Goal: Transaction & Acquisition: Purchase product/service

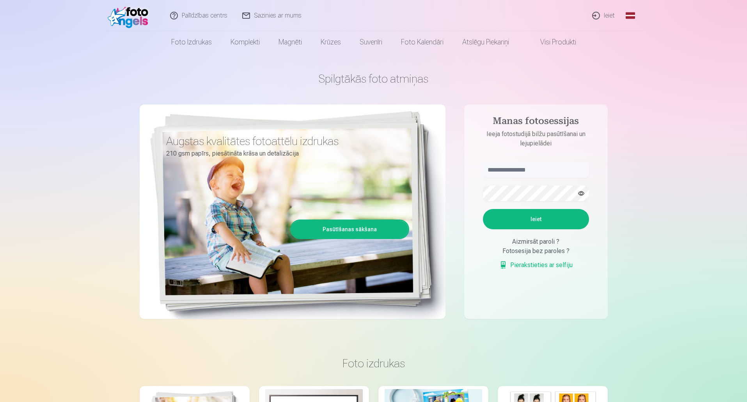
click at [612, 15] on link "Ieiet" at bounding box center [603, 15] width 37 height 31
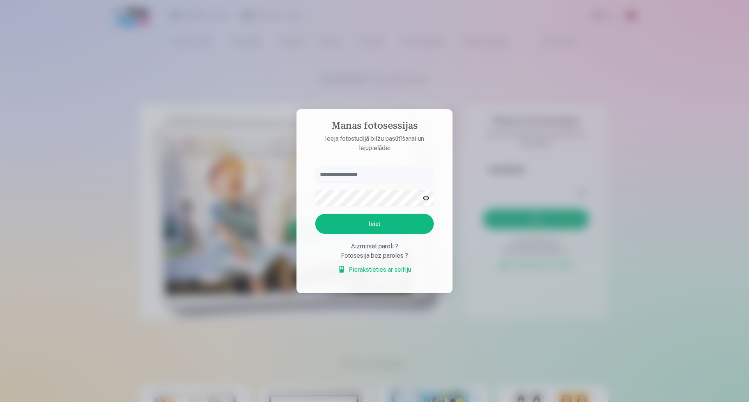
click at [367, 169] on input "text" at bounding box center [374, 175] width 119 height 16
click at [321, 177] on input "text" at bounding box center [374, 175] width 119 height 16
type input "**********"
click at [347, 223] on button "Ieiet" at bounding box center [374, 224] width 119 height 20
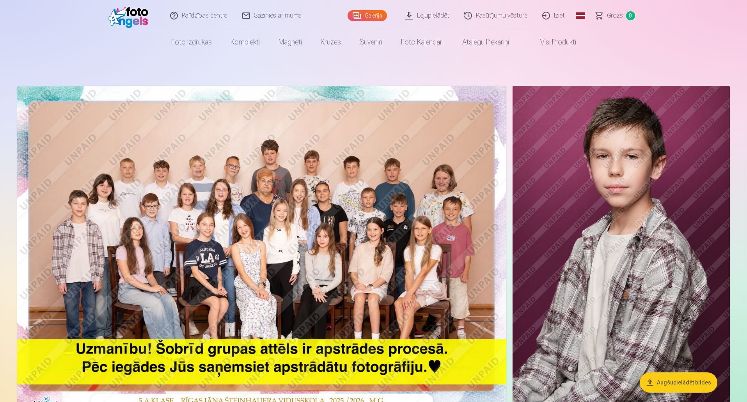
click at [139, 226] on img at bounding box center [261, 249] width 489 height 326
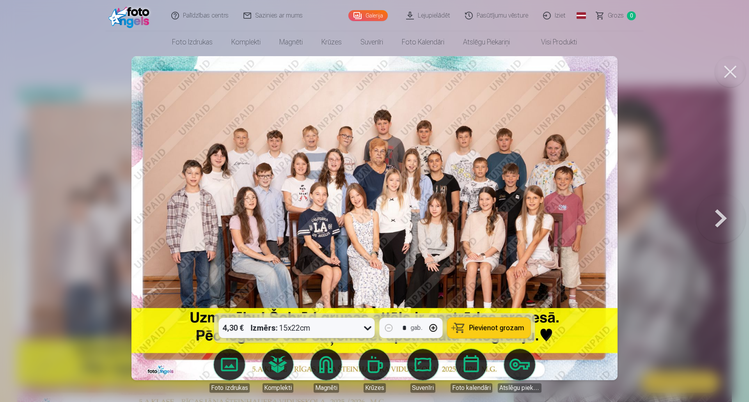
click at [729, 74] on button at bounding box center [730, 71] width 31 height 31
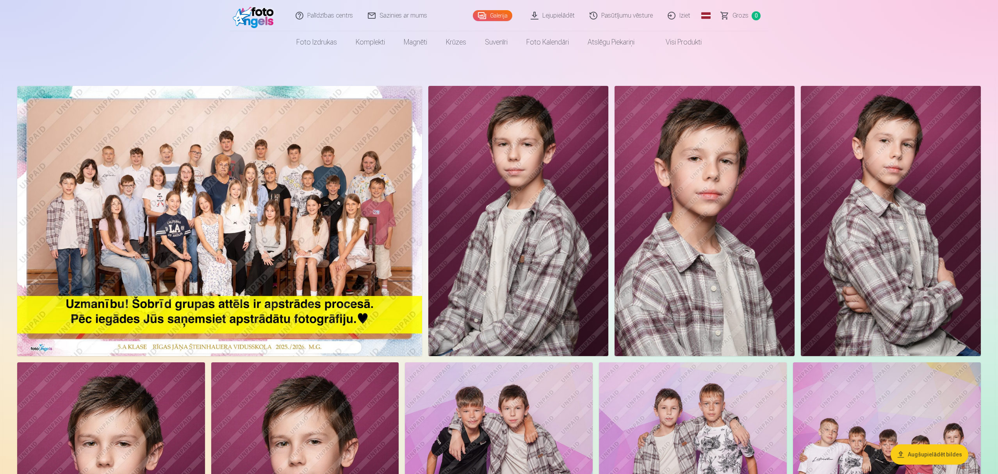
click at [678, 165] on img at bounding box center [704, 221] width 180 height 270
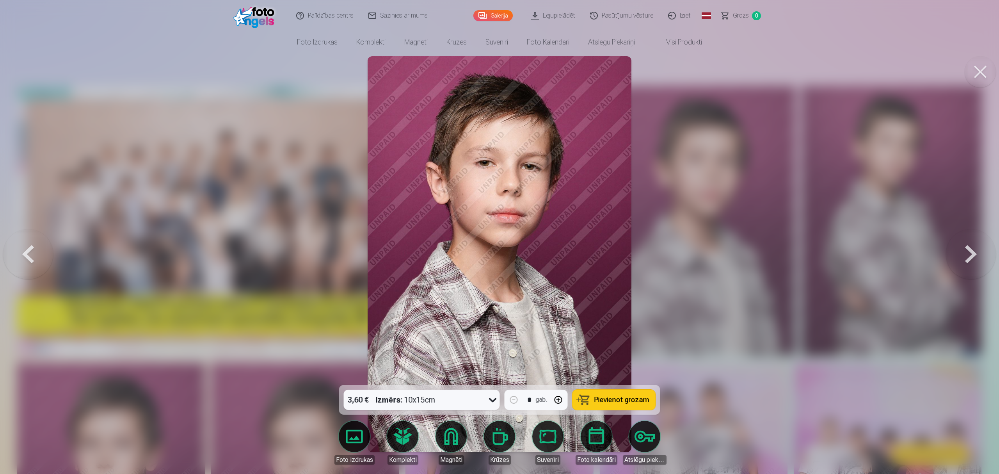
click at [436, 402] on div "Izmērs : 10x15cm" at bounding box center [406, 400] width 60 height 20
click at [747, 77] on button at bounding box center [980, 71] width 31 height 31
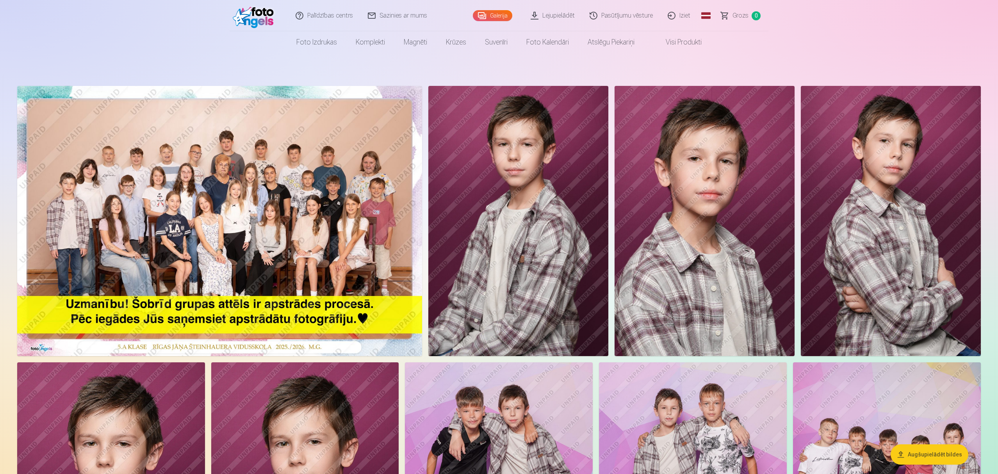
click at [255, 213] on img at bounding box center [219, 221] width 405 height 270
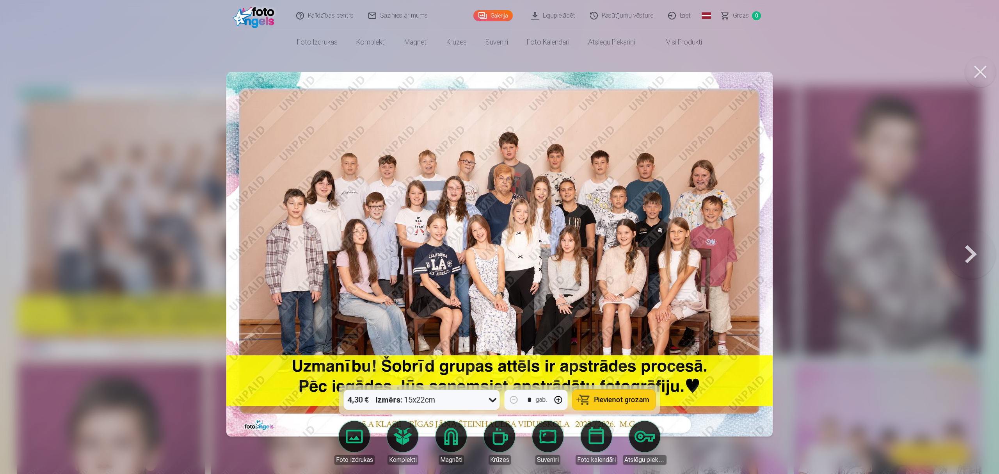
click at [387, 395] on strong "Izmērs :" at bounding box center [389, 399] width 27 height 11
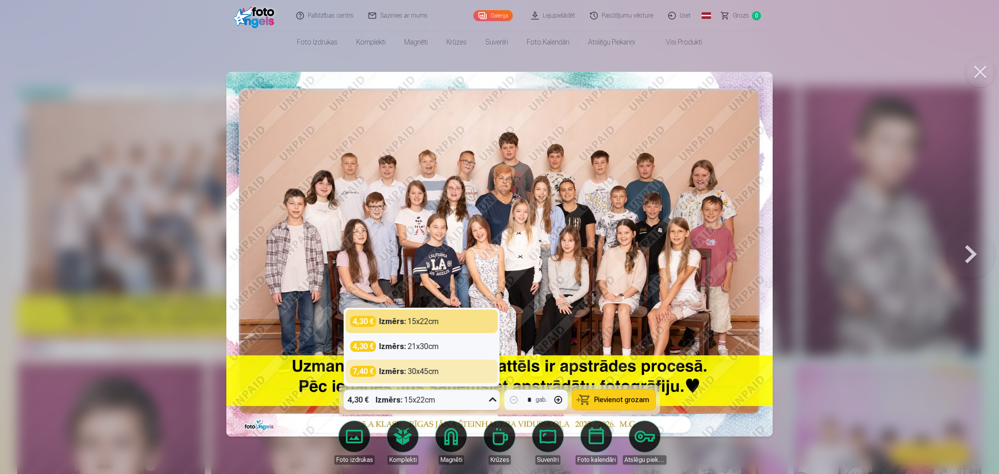
click at [747, 250] on div at bounding box center [499, 237] width 999 height 474
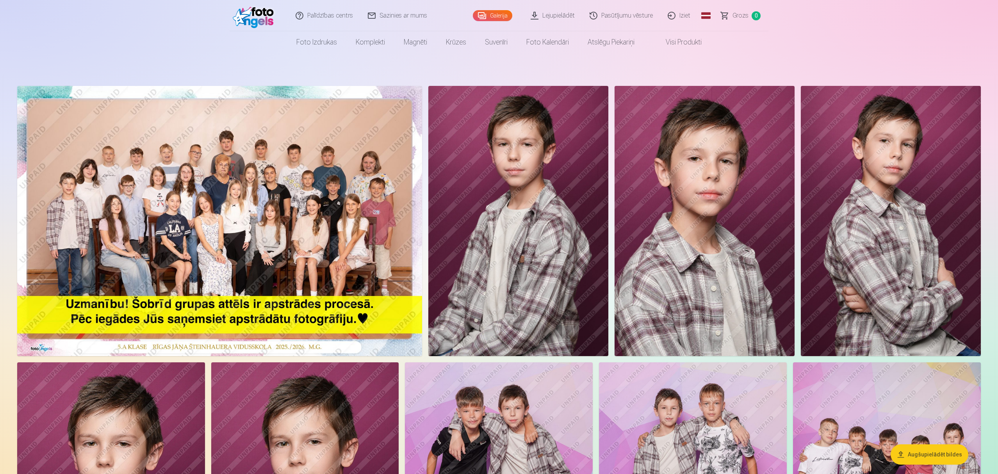
click at [688, 211] on img at bounding box center [704, 221] width 180 height 270
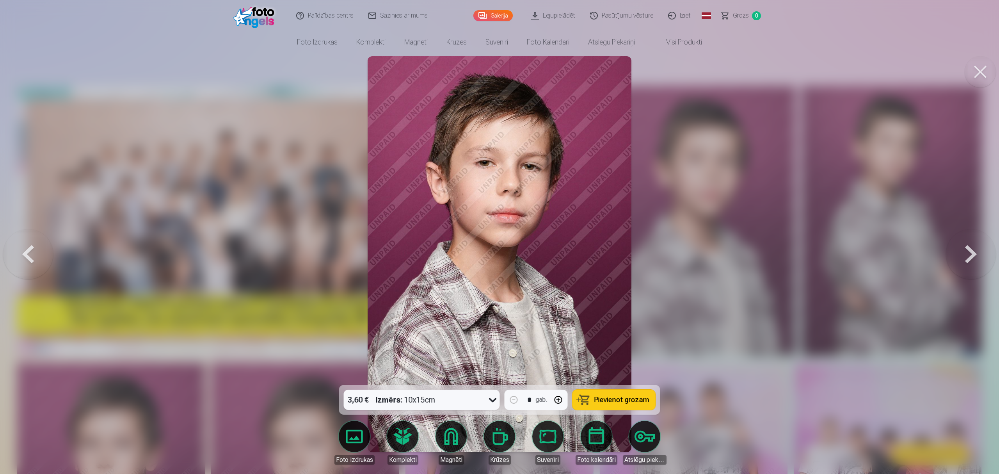
click at [475, 402] on div "3,60 € Izmērs : 10x15cm" at bounding box center [414, 400] width 141 height 20
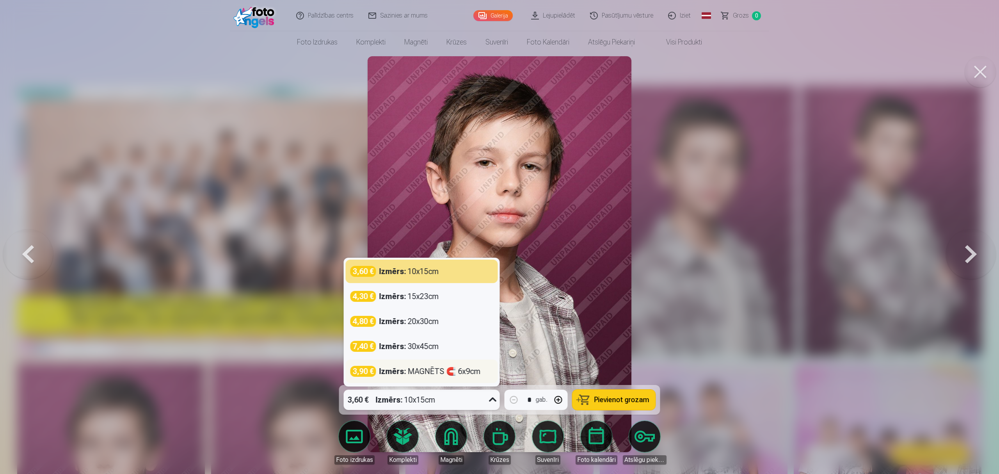
click at [431, 375] on div "Izmērs : MAGNĒTS 🧲 6x9cm" at bounding box center [429, 371] width 101 height 11
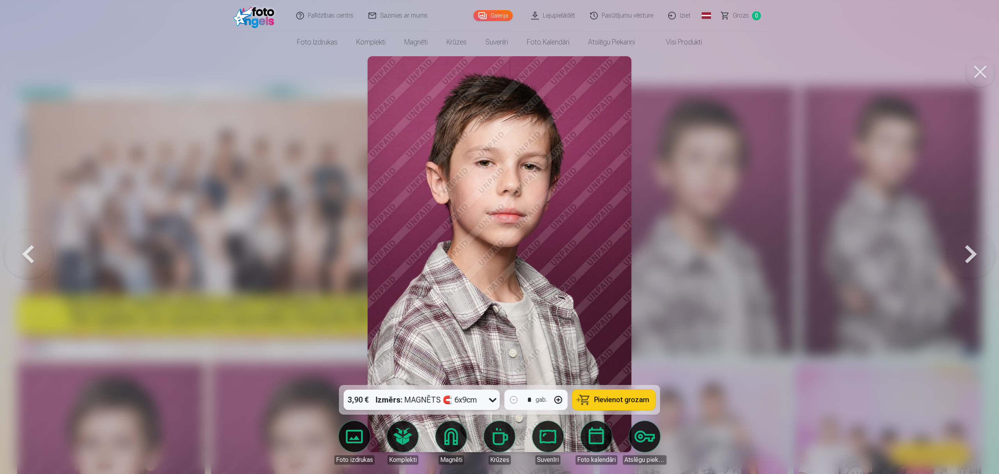
click at [599, 397] on span "Pievienot grozam" at bounding box center [621, 399] width 55 height 7
click at [747, 78] on button at bounding box center [980, 71] width 31 height 31
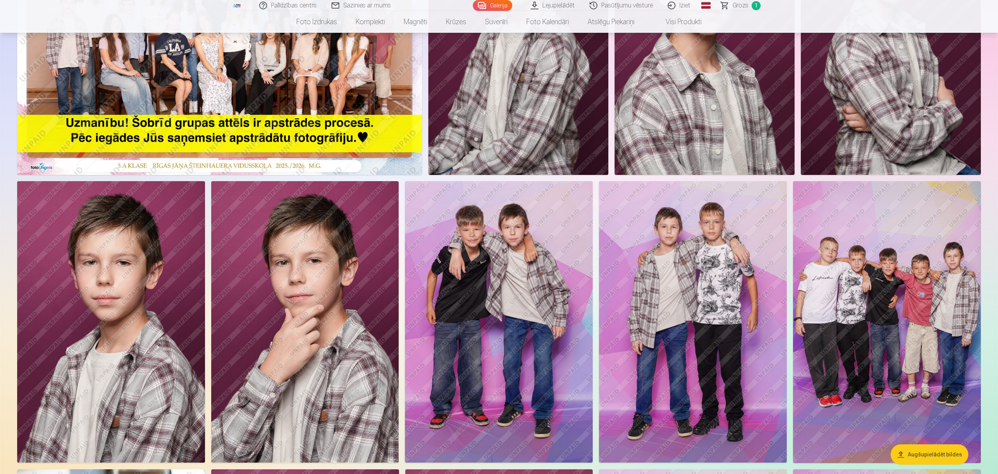
scroll to position [52, 0]
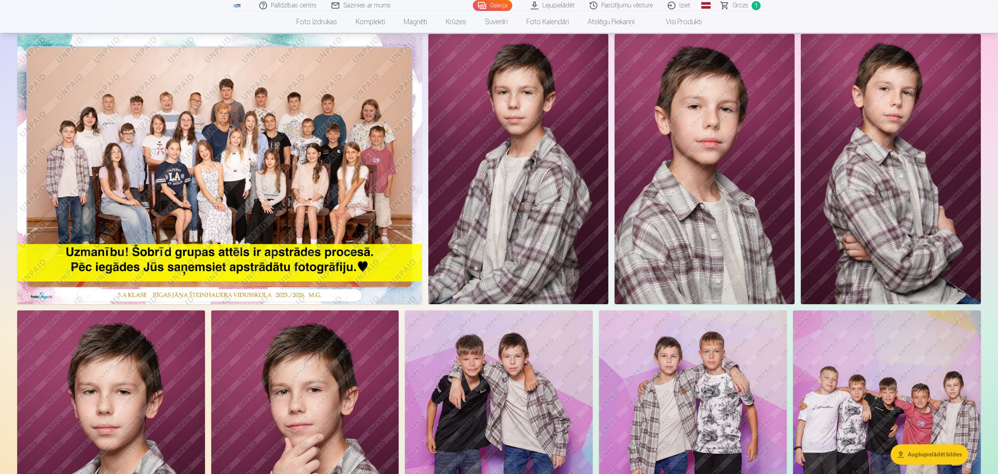
click at [302, 145] on img at bounding box center [219, 169] width 405 height 270
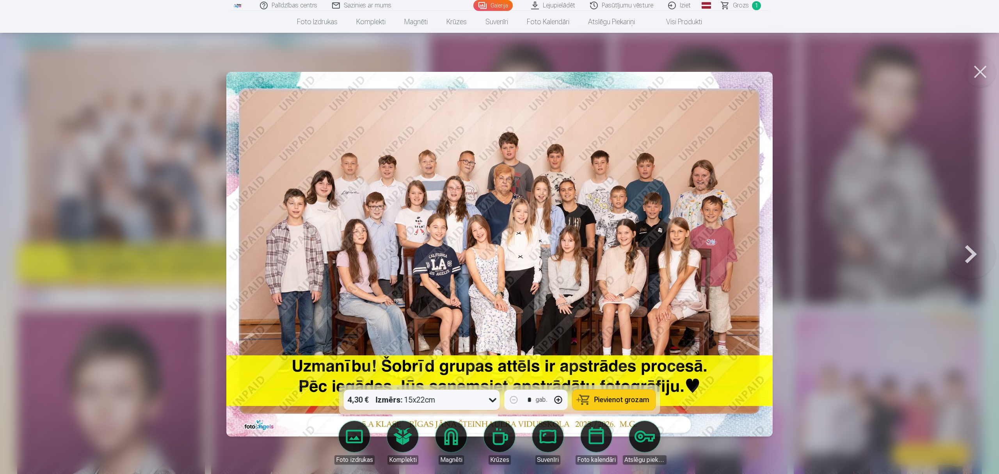
click at [421, 400] on div "Izmērs : 15x22cm" at bounding box center [406, 400] width 60 height 20
click at [747, 72] on button at bounding box center [980, 71] width 31 height 31
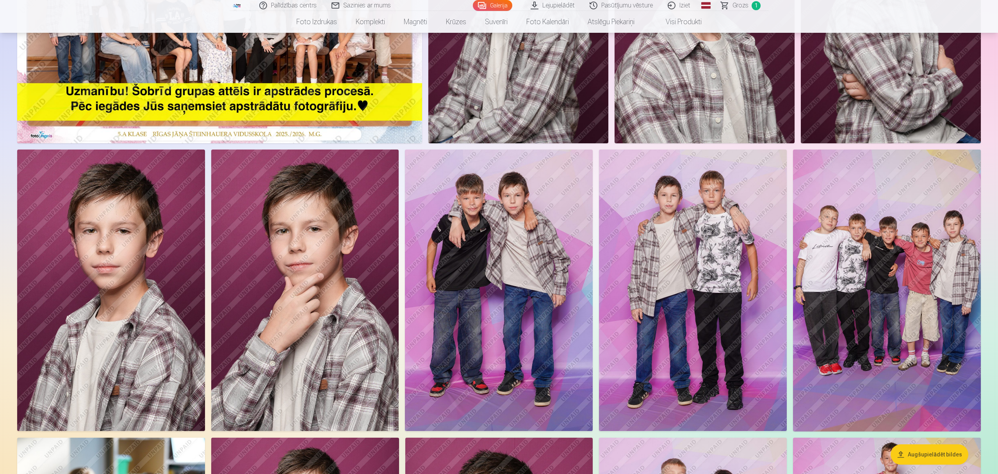
scroll to position [260, 0]
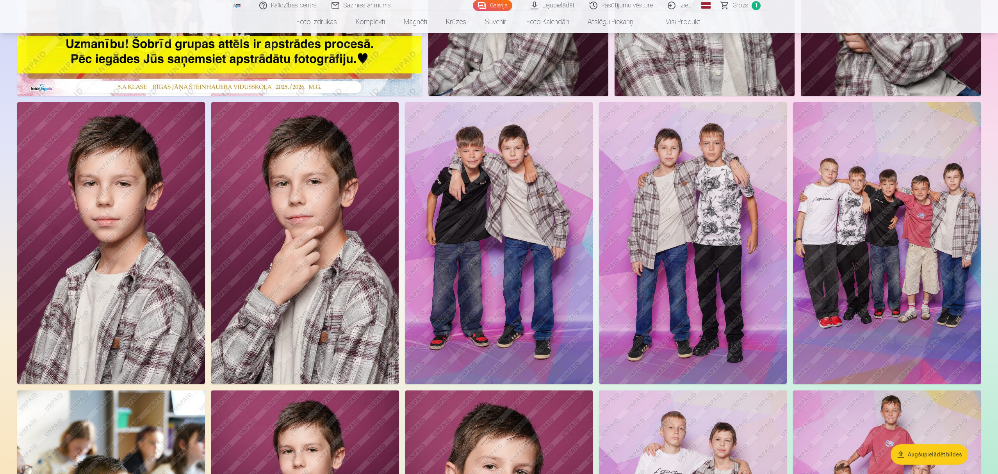
click at [506, 192] on img at bounding box center [499, 243] width 188 height 282
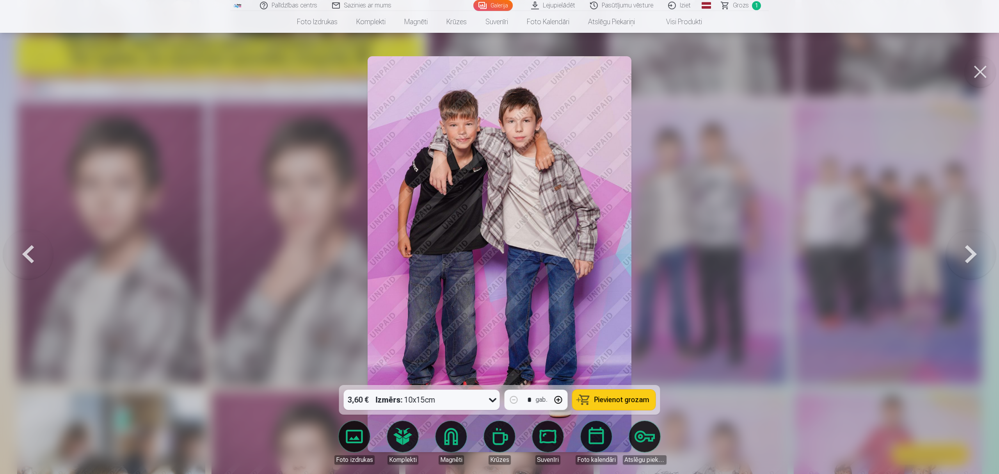
click at [611, 402] on span "Pievienot grozam" at bounding box center [621, 399] width 55 height 7
click at [747, 75] on button at bounding box center [980, 71] width 31 height 31
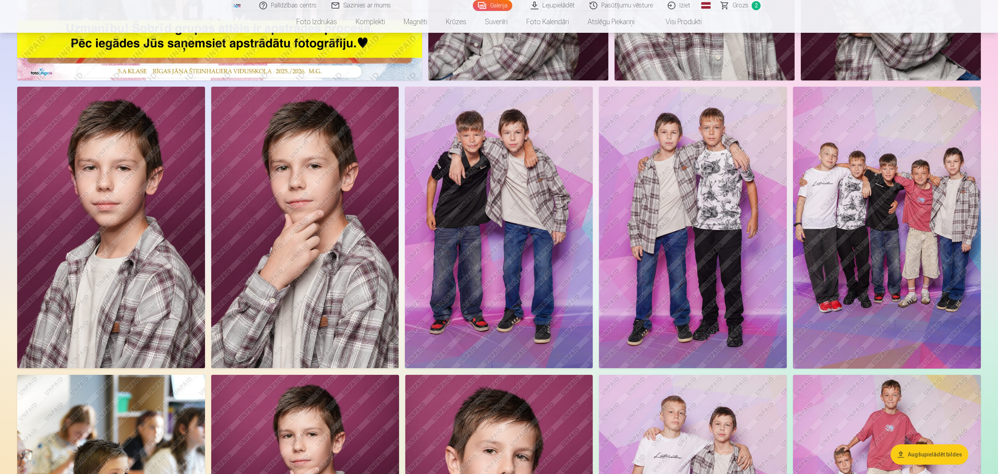
scroll to position [260, 0]
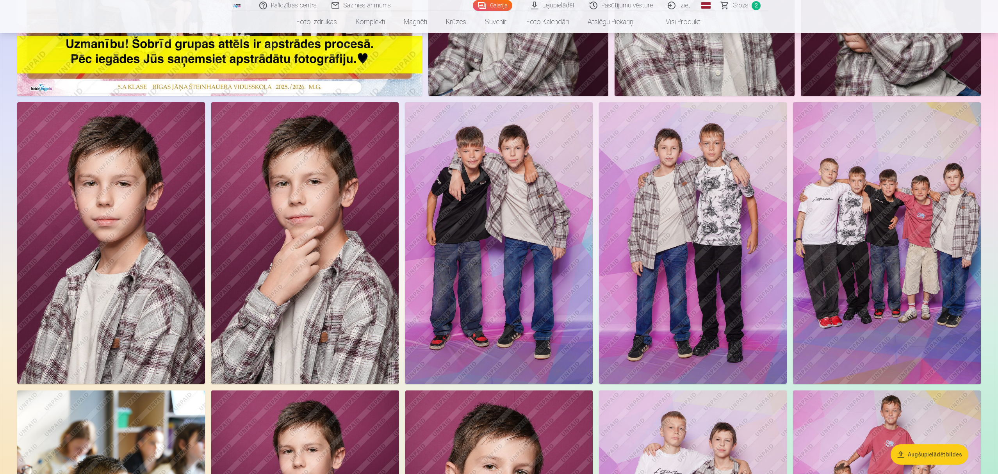
click at [740, 5] on span "Grozs" at bounding box center [740, 5] width 16 height 9
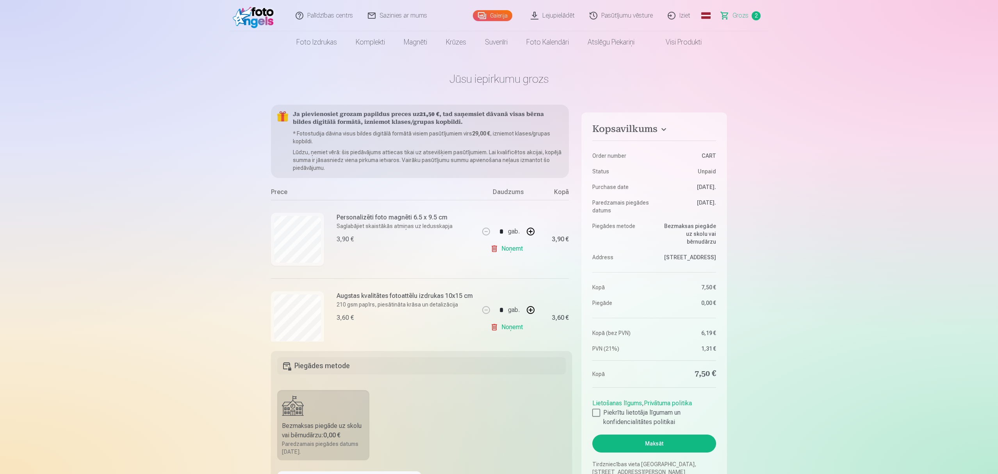
click at [503, 330] on link "Noņemt" at bounding box center [508, 327] width 36 height 16
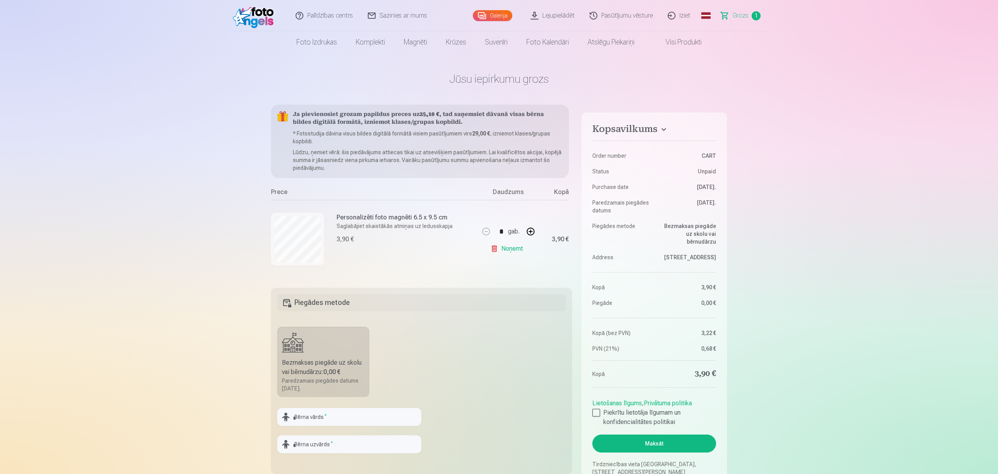
click at [249, 21] on img at bounding box center [255, 15] width 45 height 25
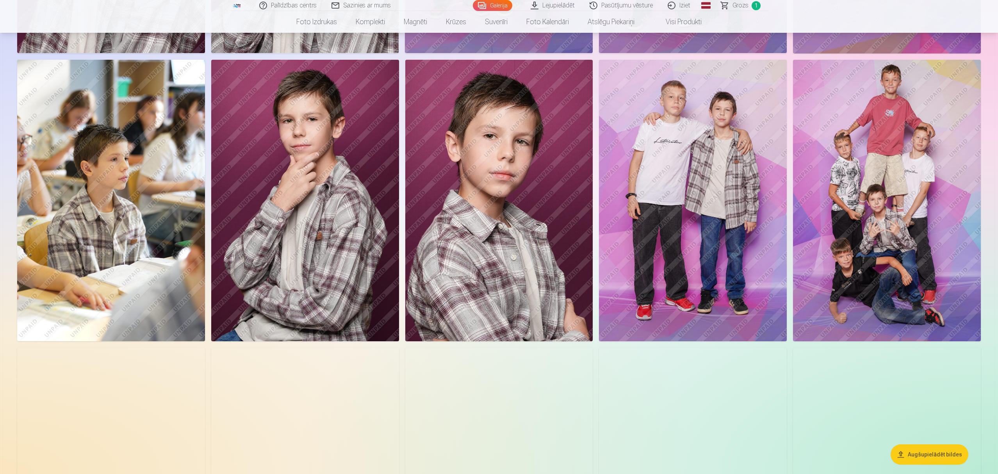
scroll to position [624, 0]
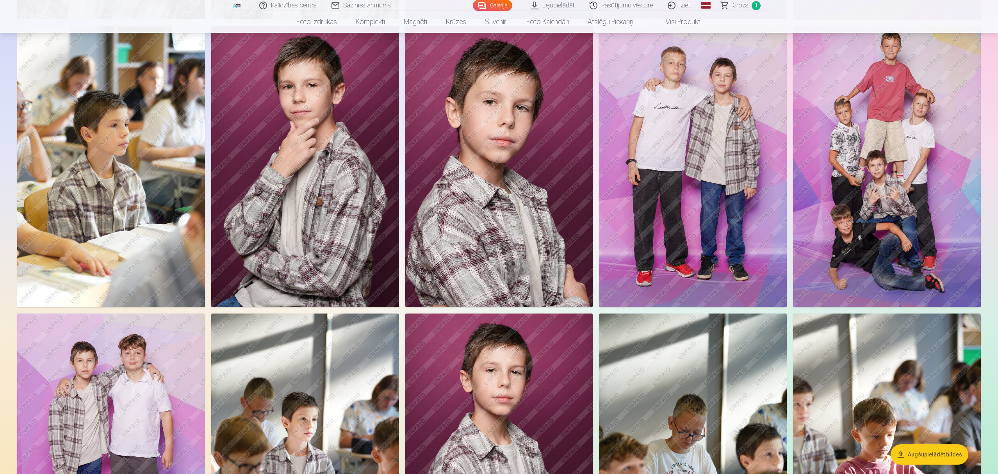
click at [747, 160] on img at bounding box center [887, 166] width 188 height 281
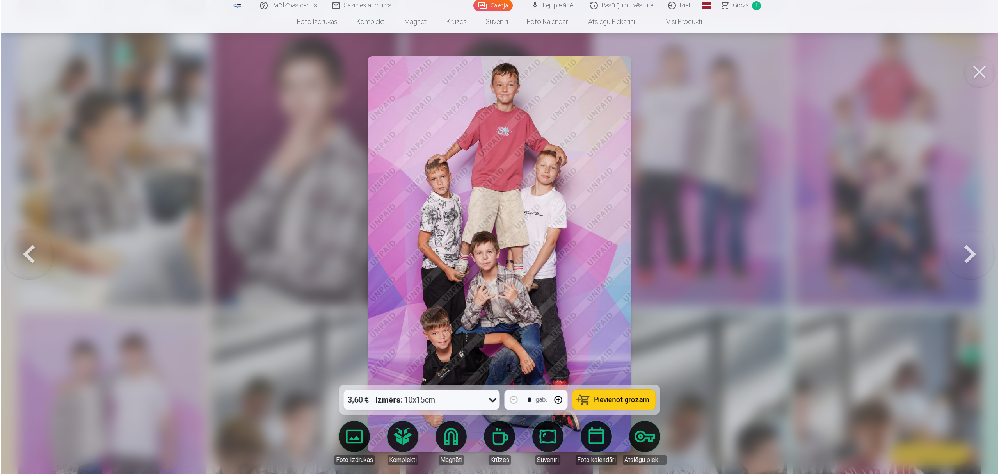
scroll to position [625, 0]
click at [584, 402] on button "Pievienot grozam" at bounding box center [614, 400] width 83 height 20
click at [747, 77] on button at bounding box center [980, 71] width 31 height 31
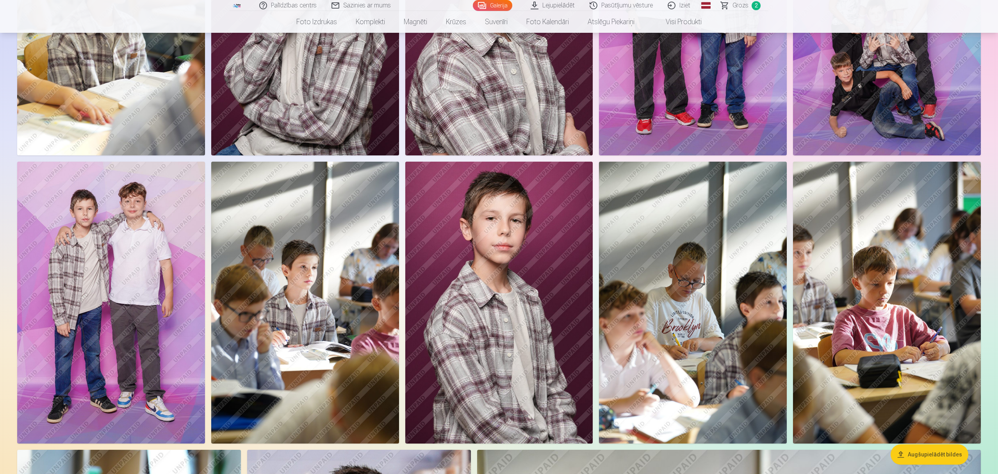
scroll to position [781, 0]
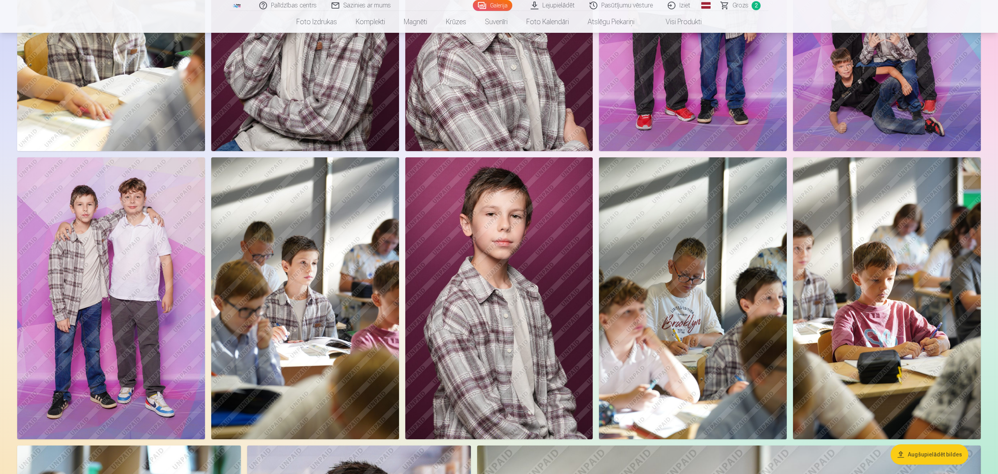
click at [107, 230] on img at bounding box center [111, 297] width 188 height 281
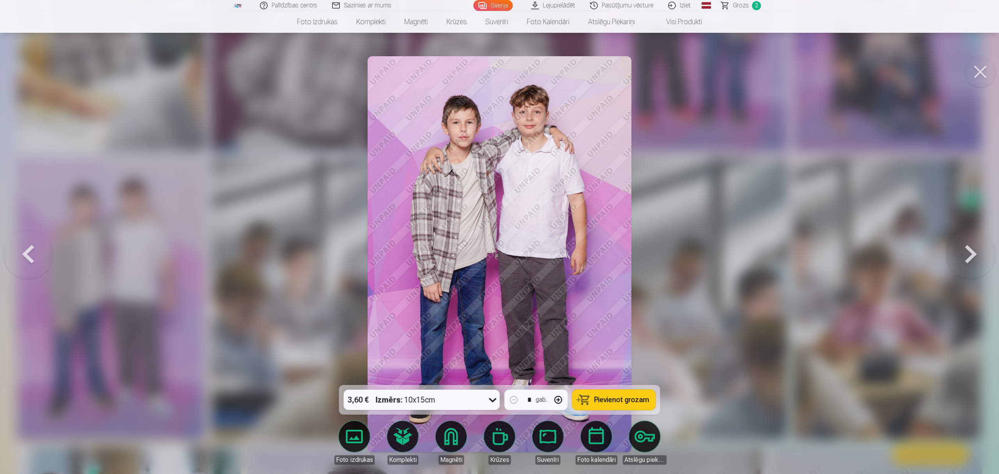
click at [607, 397] on span "Pievienot grozam" at bounding box center [621, 399] width 55 height 7
click at [747, 75] on button at bounding box center [980, 71] width 31 height 31
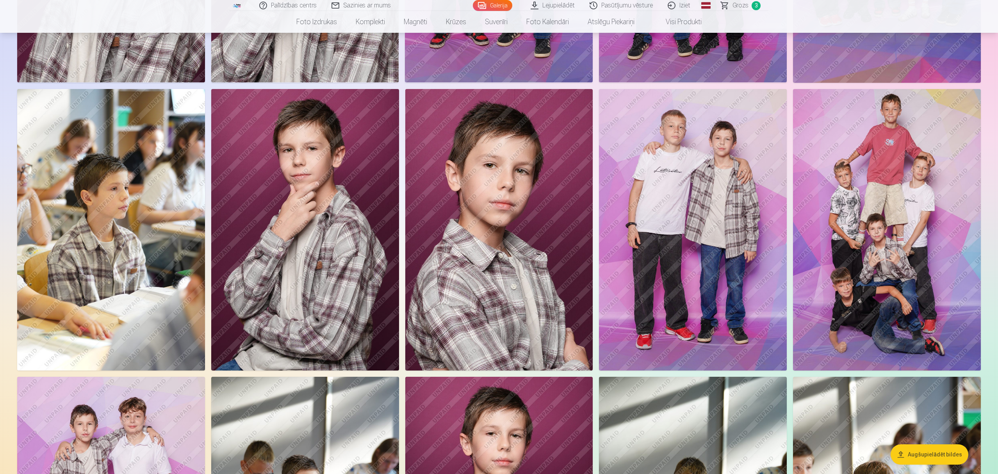
scroll to position [572, 0]
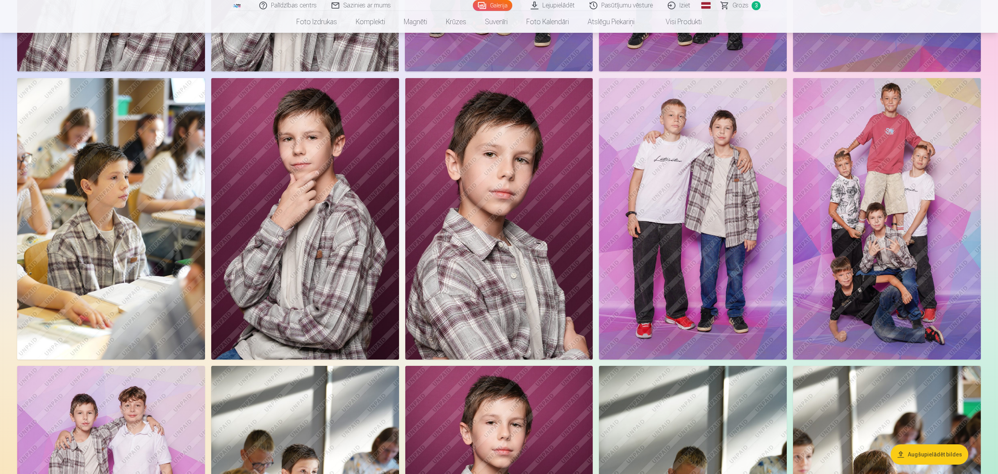
click at [747, 216] on img at bounding box center [887, 218] width 188 height 281
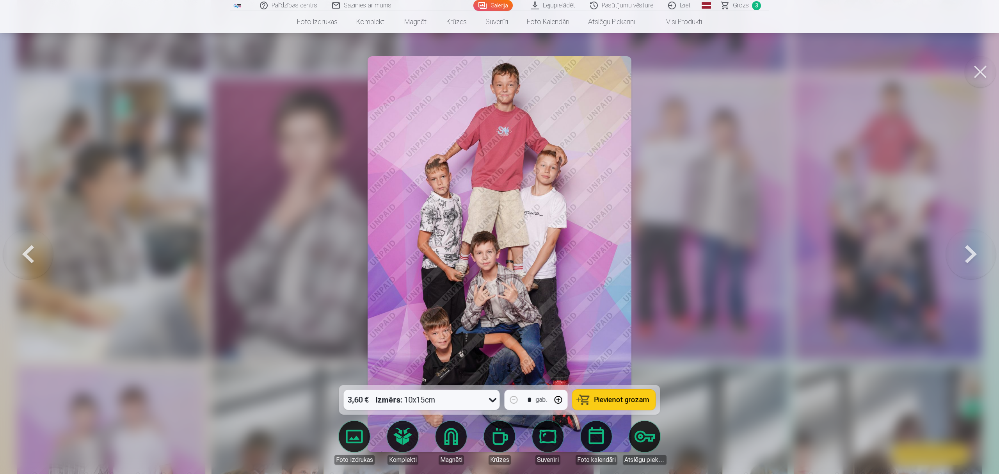
click at [747, 77] on button at bounding box center [980, 71] width 31 height 31
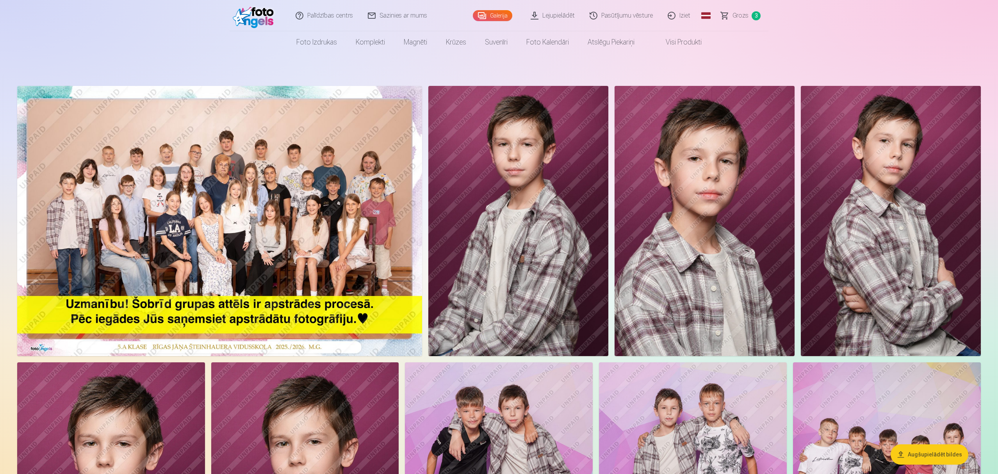
click at [536, 189] on img at bounding box center [518, 221] width 180 height 270
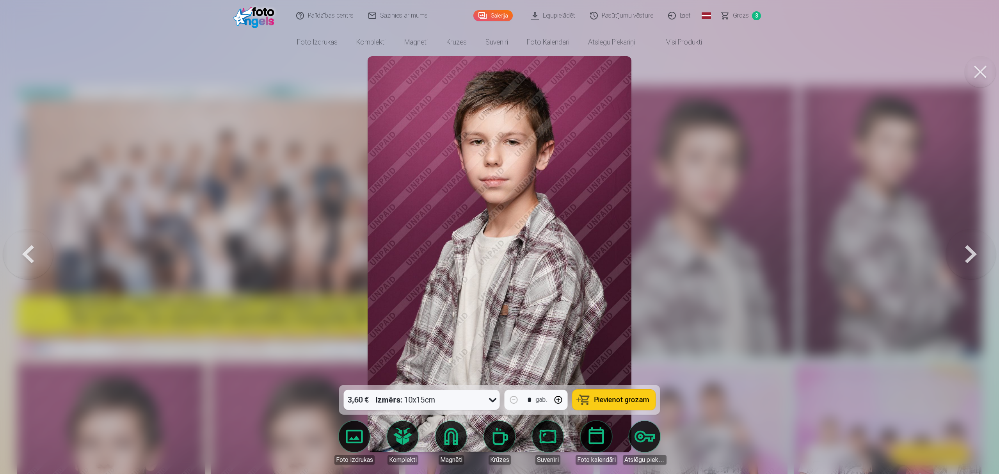
click at [747, 79] on button at bounding box center [980, 71] width 31 height 31
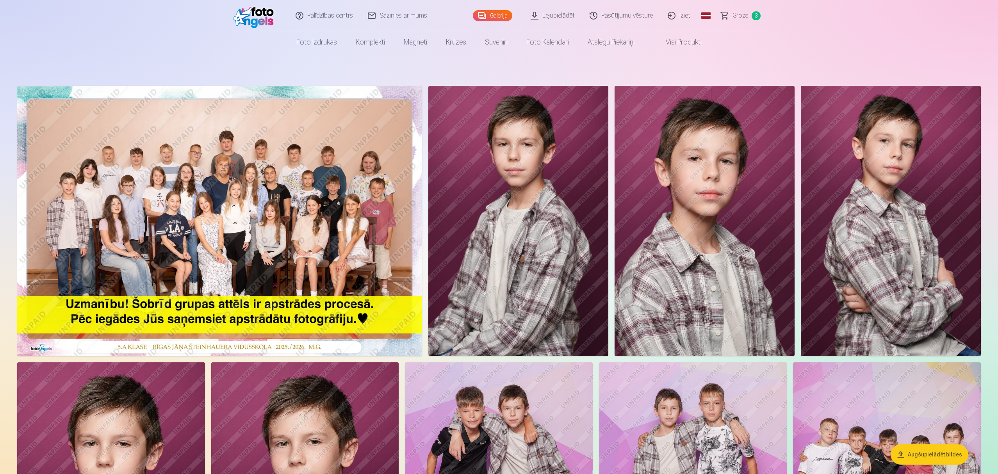
click at [747, 188] on img at bounding box center [891, 221] width 180 height 270
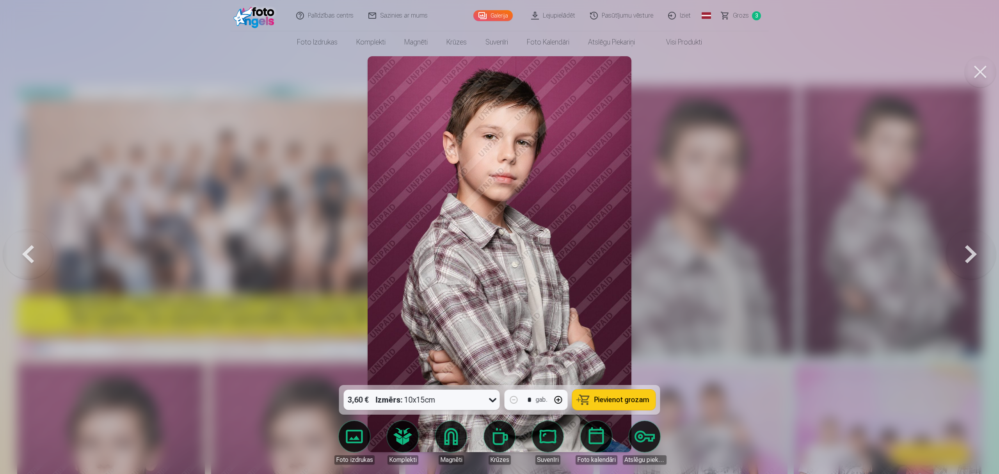
click at [616, 402] on span "Pievienot grozam" at bounding box center [621, 399] width 55 height 7
click at [747, 74] on button at bounding box center [980, 71] width 31 height 31
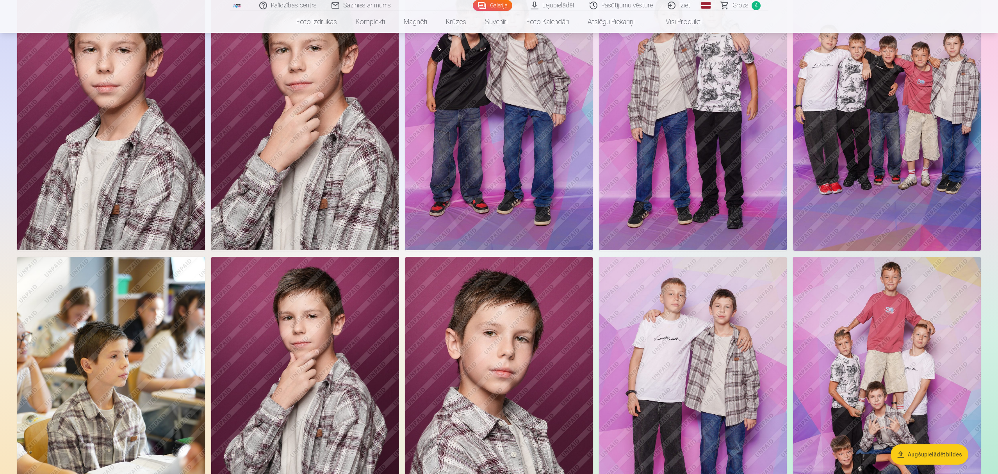
scroll to position [208, 0]
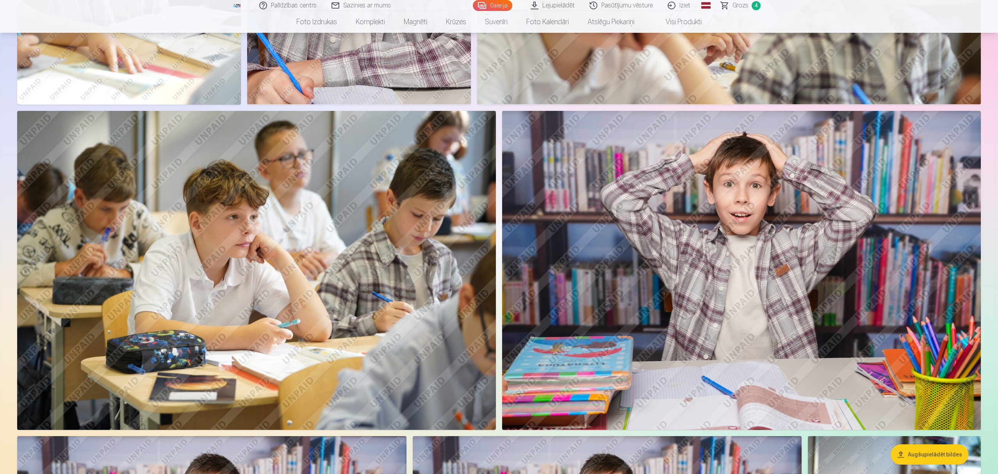
click at [747, 252] on img at bounding box center [741, 270] width 479 height 319
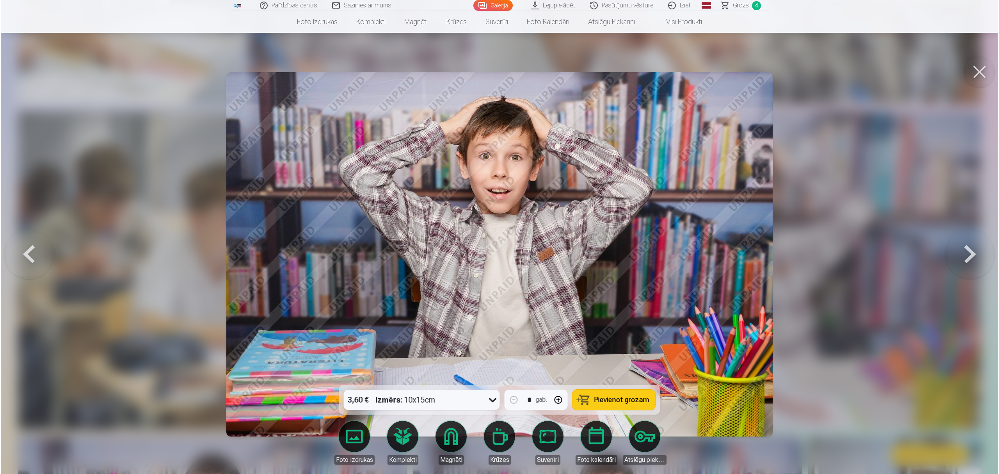
scroll to position [1459, 0]
click at [625, 402] on span "Pievienot grozam" at bounding box center [621, 399] width 55 height 7
click at [747, 73] on button at bounding box center [980, 71] width 31 height 31
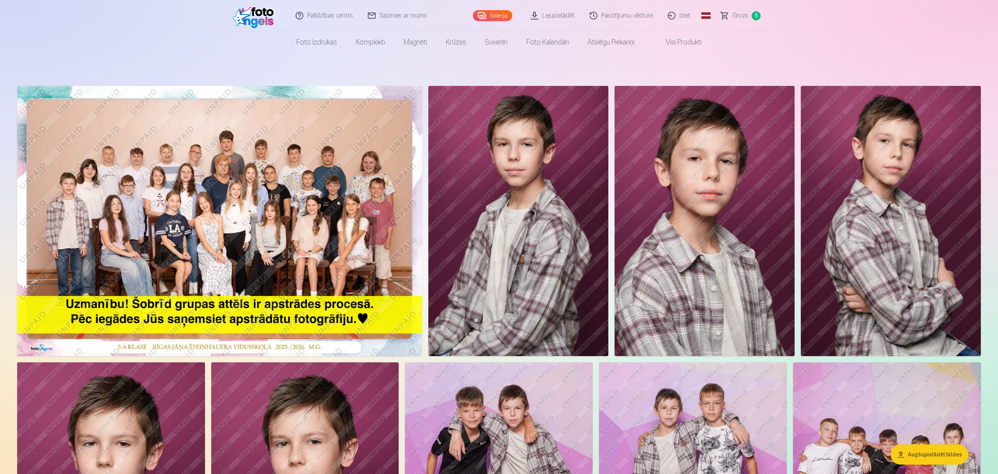
click at [277, 200] on img at bounding box center [219, 221] width 405 height 270
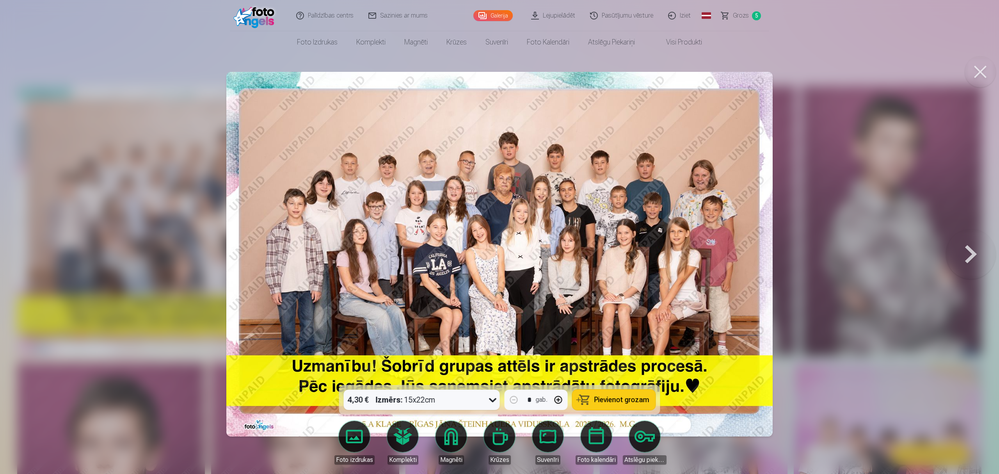
click at [428, 402] on div "Izmērs : 15x22cm" at bounding box center [406, 400] width 60 height 20
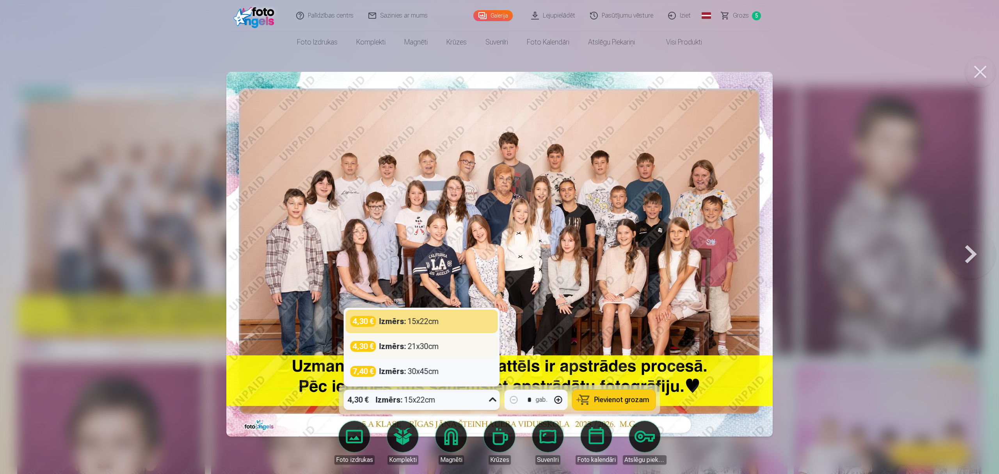
click at [439, 352] on div "4,30 € Izmērs : 21x30cm" at bounding box center [422, 345] width 152 height 23
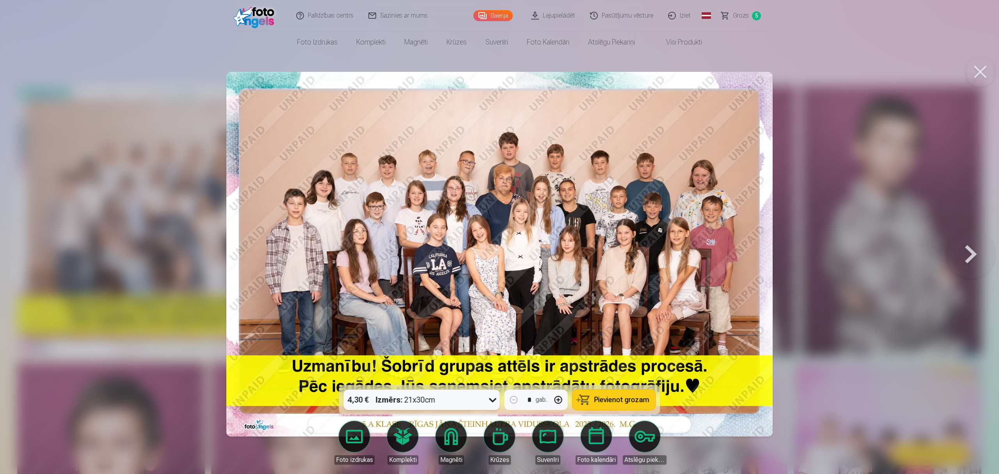
click at [625, 402] on span "Pievienot grozam" at bounding box center [621, 399] width 55 height 7
click at [747, 75] on button at bounding box center [980, 71] width 31 height 31
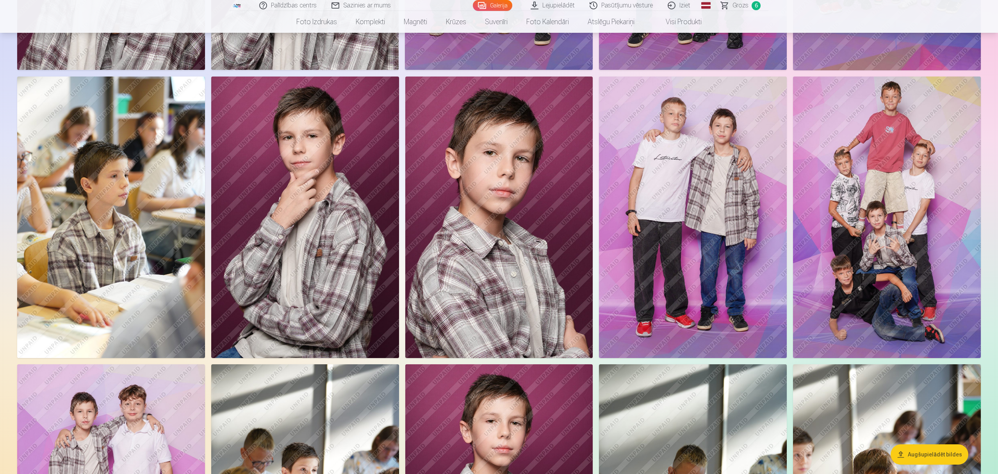
scroll to position [572, 0]
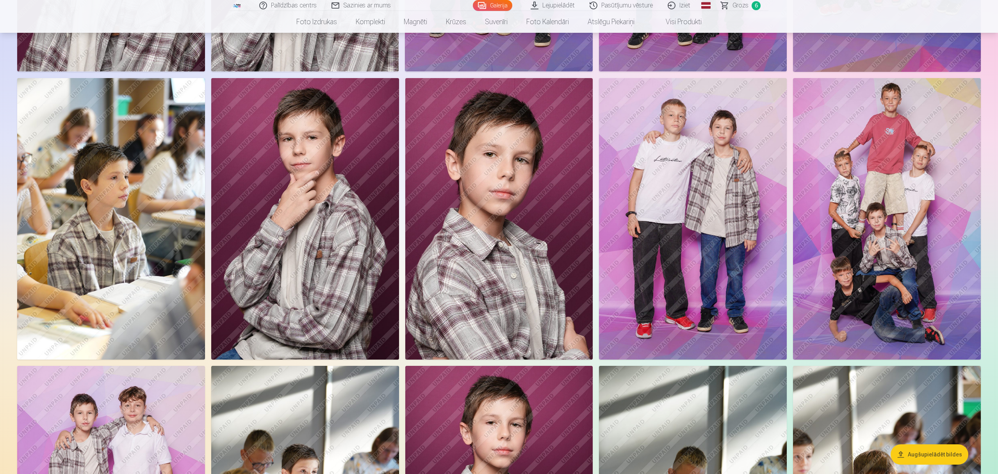
click at [507, 242] on img at bounding box center [499, 218] width 188 height 281
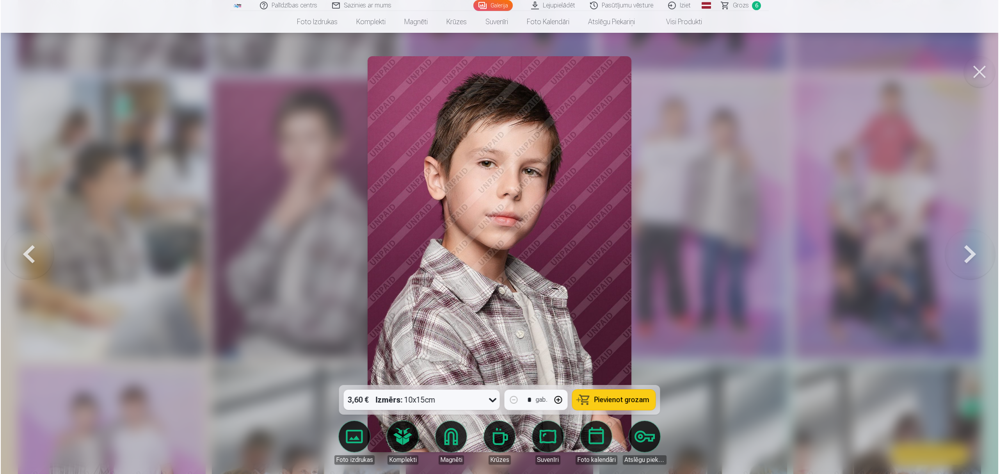
scroll to position [573, 0]
click at [470, 402] on div "3,60 € Izmērs : 10x15cm" at bounding box center [414, 400] width 141 height 20
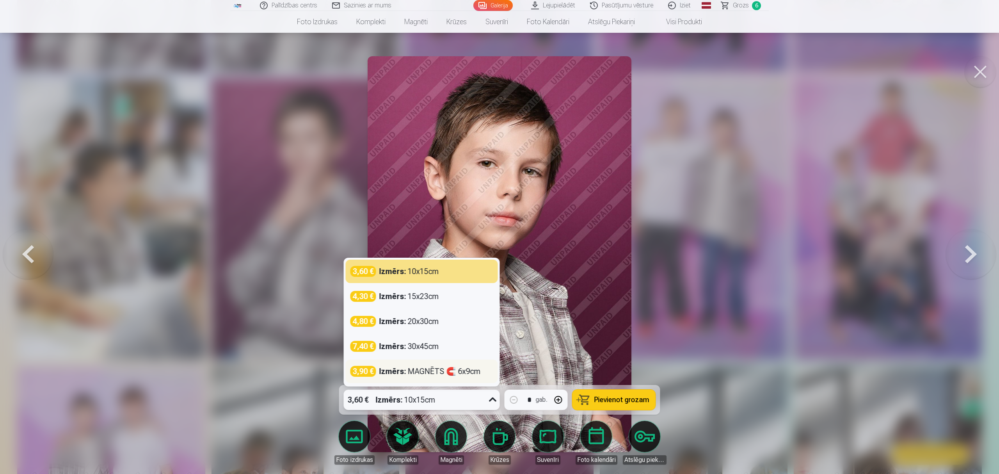
click at [397, 374] on strong "Izmērs :" at bounding box center [392, 371] width 27 height 11
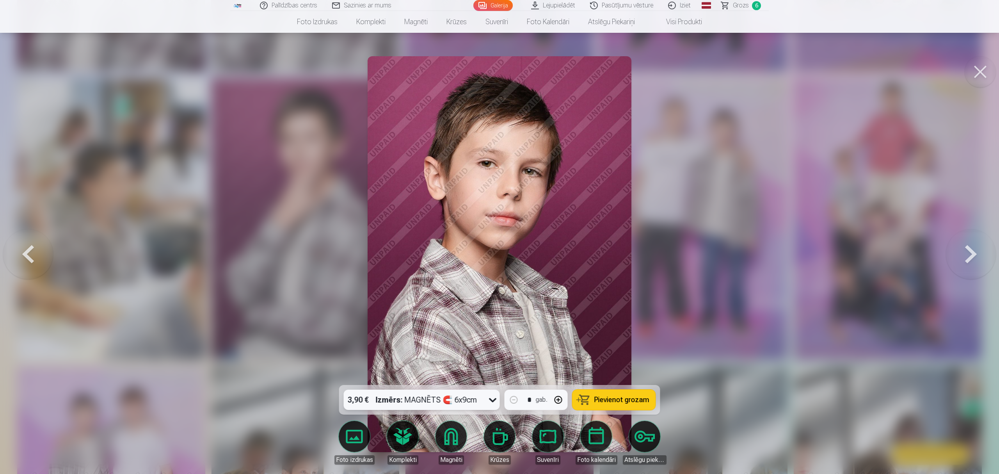
click at [606, 402] on span "Pievienot grozam" at bounding box center [621, 399] width 55 height 7
click at [747, 76] on button at bounding box center [980, 71] width 31 height 31
